Goal: Task Accomplishment & Management: Manage account settings

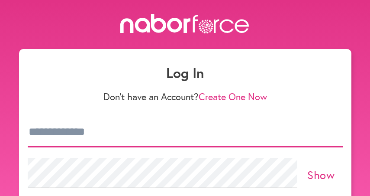
type input "**********"
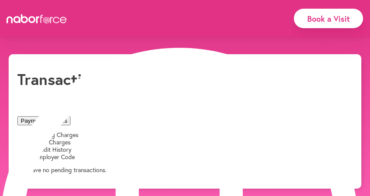
scroll to position [0, 0]
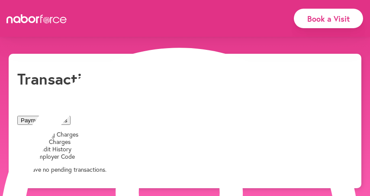
click at [141, 138] on li "Card Charges" at bounding box center [194, 141] width 318 height 7
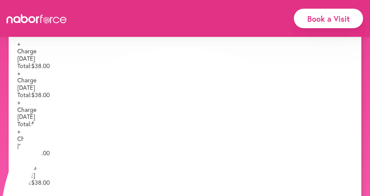
scroll to position [234, 0]
